Goal: Ask a question

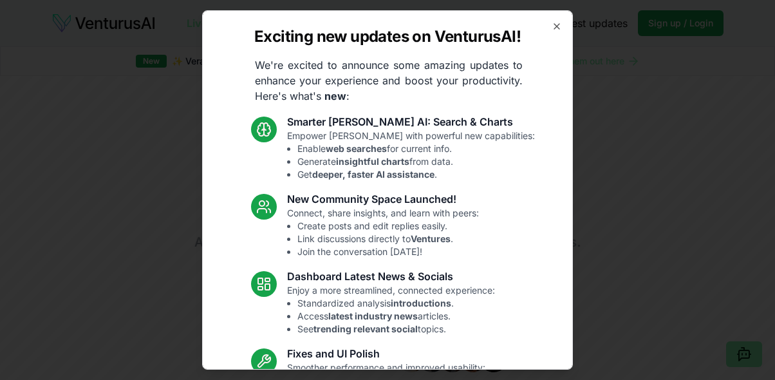
scroll to position [2457, 0]
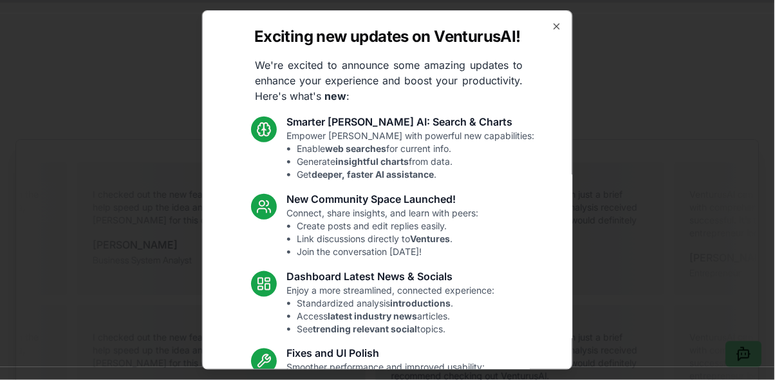
click at [558, 28] on icon "button" at bounding box center [557, 26] width 10 height 10
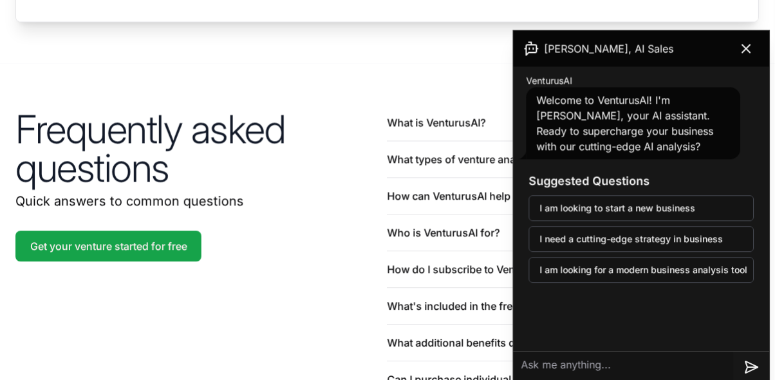
scroll to position [2909, 0]
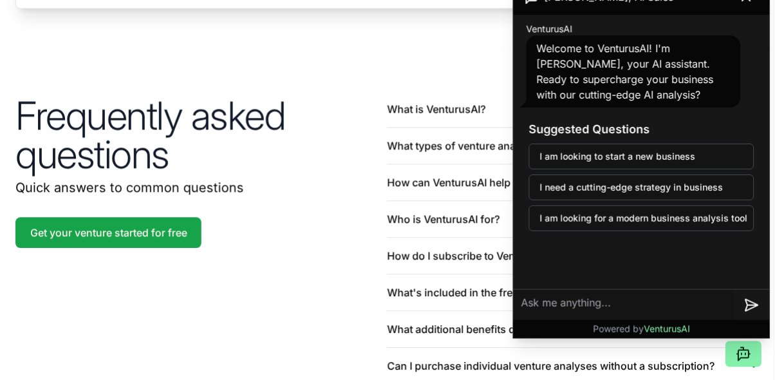
click at [185, 247] on link "Get your venture started for free" at bounding box center [108, 233] width 186 height 31
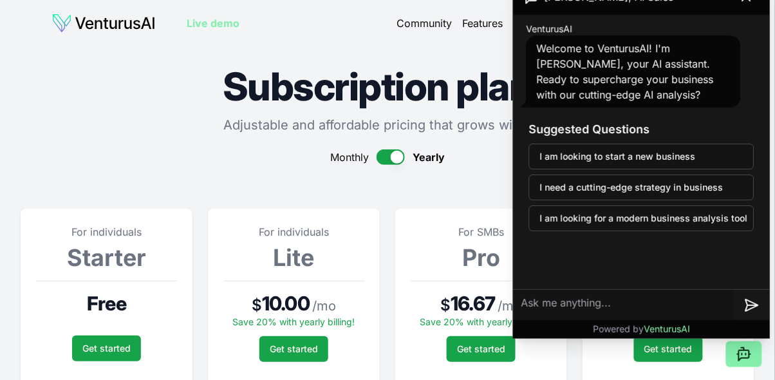
click at [654, 301] on textarea at bounding box center [624, 305] width 220 height 31
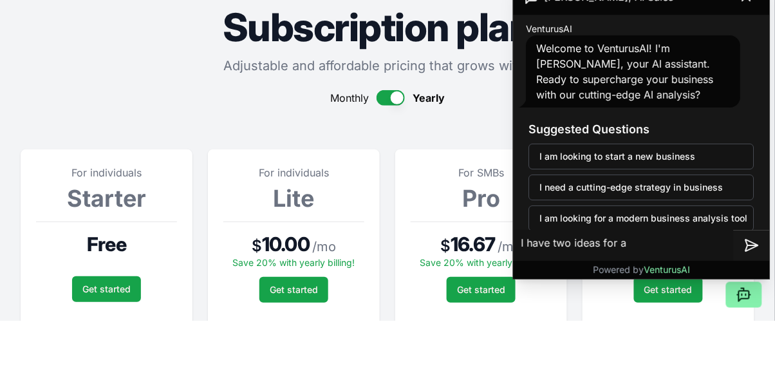
click at [122, 319] on p at bounding box center [106, 325] width 141 height 21
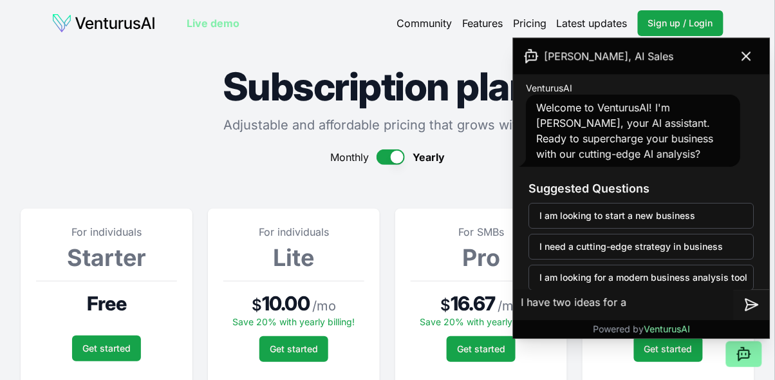
click at [126, 281] on div at bounding box center [106, 281] width 141 height 1
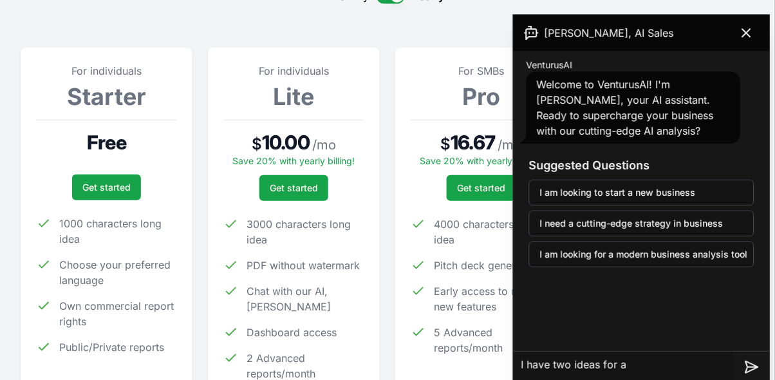
scroll to position [187, 0]
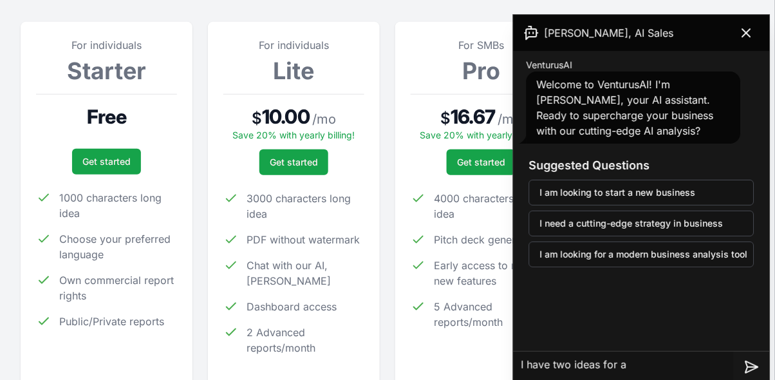
click at [668, 363] on textarea "I have two ideas for a" at bounding box center [624, 367] width 220 height 31
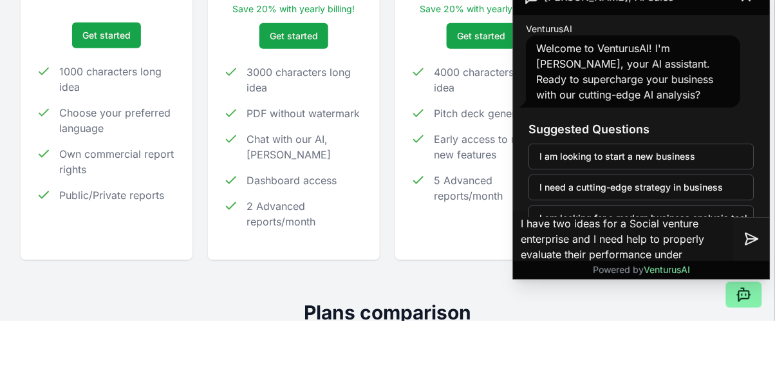
scroll to position [0, 0]
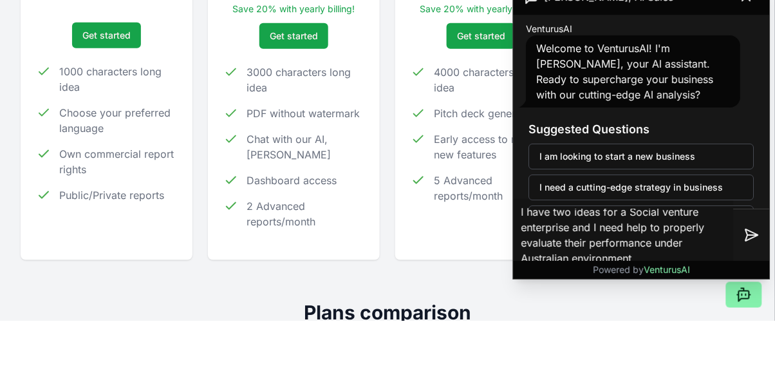
type textarea "I have two ideas for a Social venture enterprise and I need help to properly ev…"
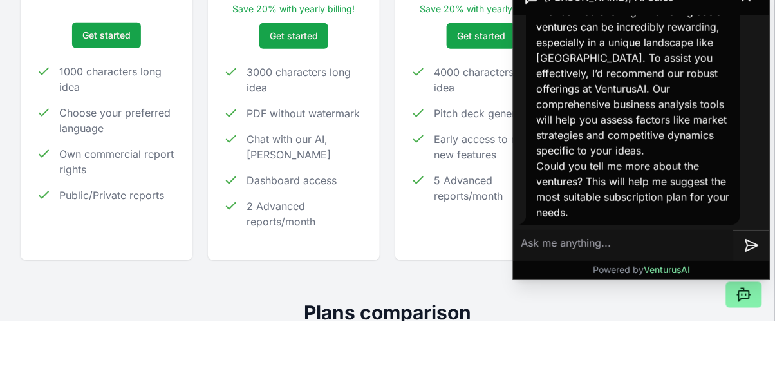
scroll to position [220, 0]
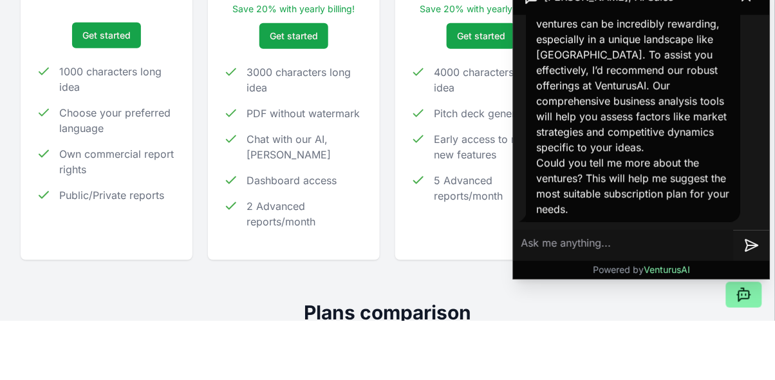
click at [648, 307] on textarea at bounding box center [624, 305] width 220 height 31
type textarea "I have two main ideas:"
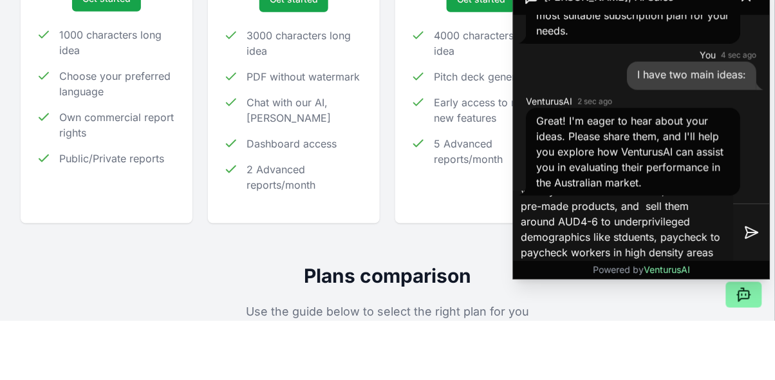
scroll to position [60, 0]
type textarea "The first is a food Vendor bike setup, where we first collect ingredients from …"
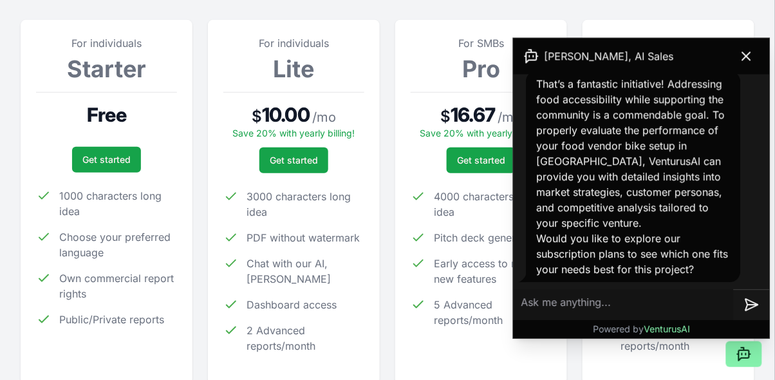
scroll to position [188, 0]
